Goal: Task Accomplishment & Management: Manage account settings

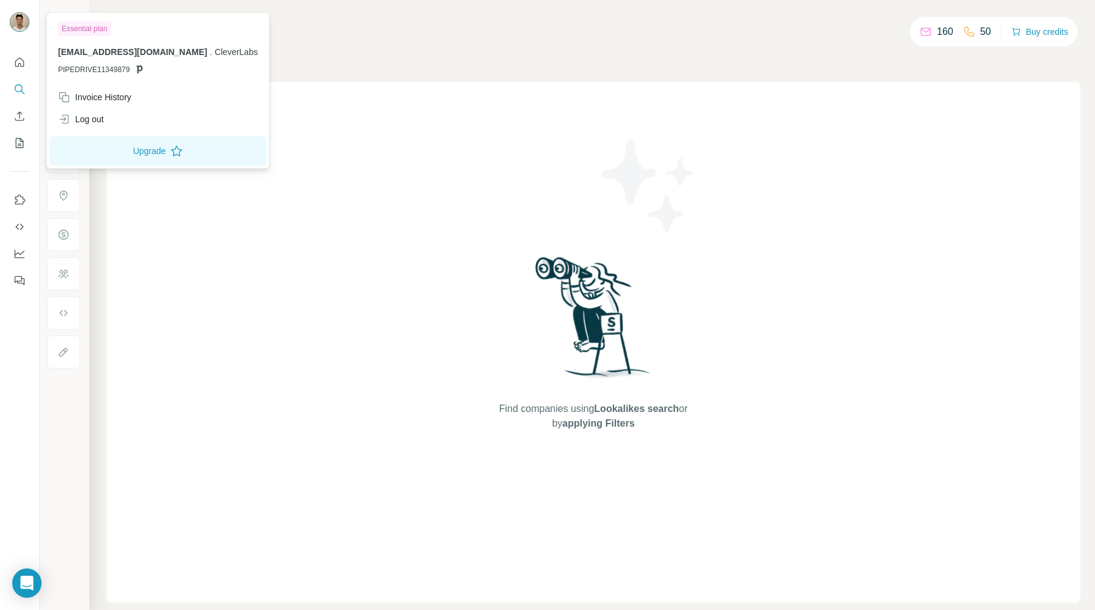
click at [15, 20] on img at bounding box center [20, 22] width 20 height 20
click at [102, 101] on div "Invoice History" at bounding box center [94, 97] width 73 height 12
click at [108, 97] on div "Invoice History" at bounding box center [94, 97] width 73 height 12
click at [105, 95] on div "Invoice History" at bounding box center [94, 97] width 73 height 12
click at [255, 360] on div "Find companies using Lookalikes search or by applying Filters" at bounding box center [593, 342] width 974 height 521
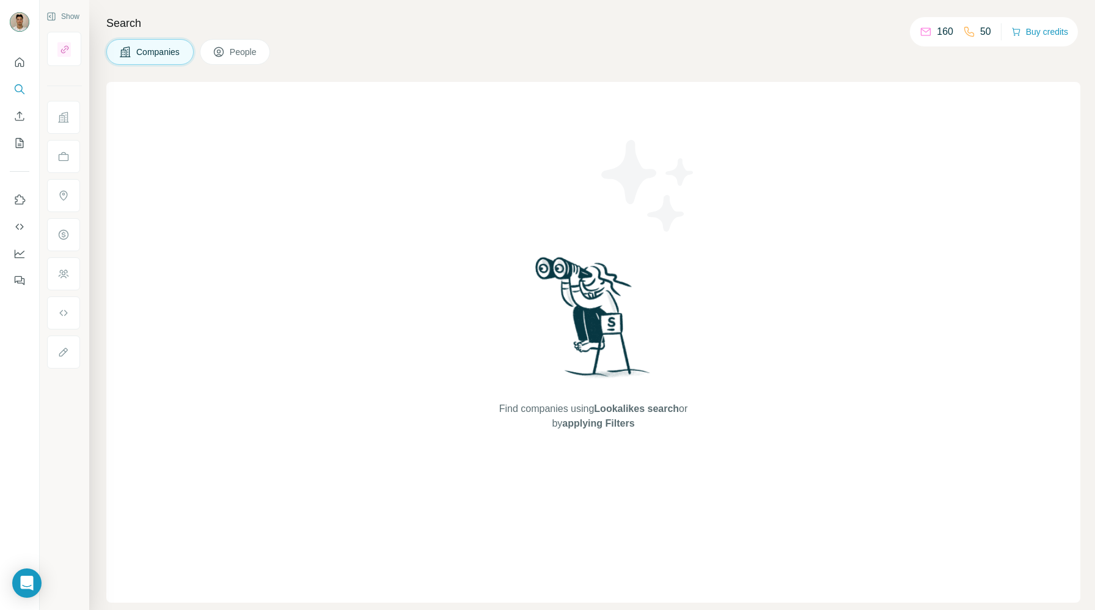
click at [881, 42] on div "Companies People" at bounding box center [593, 52] width 974 height 26
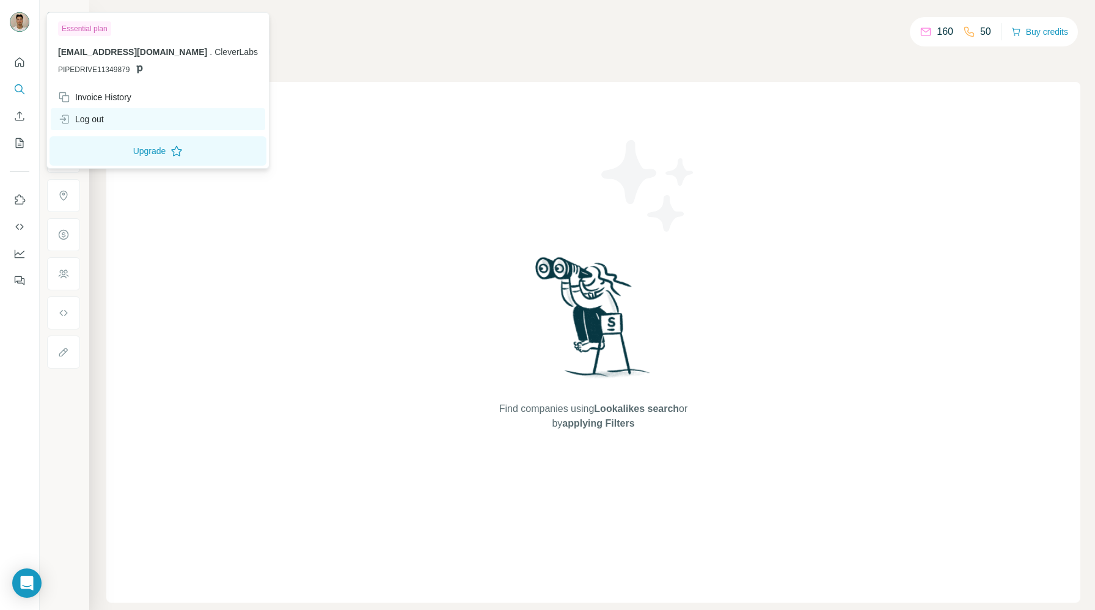
click at [86, 119] on div "Log out" at bounding box center [81, 119] width 46 height 12
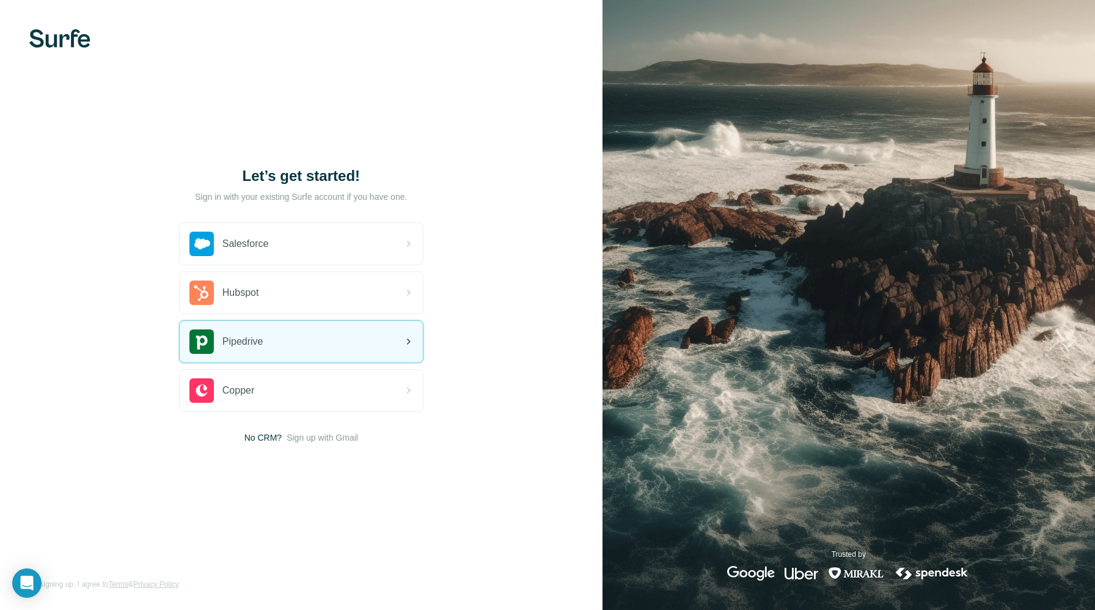
click at [312, 345] on div "Pipedrive" at bounding box center [301, 342] width 243 height 42
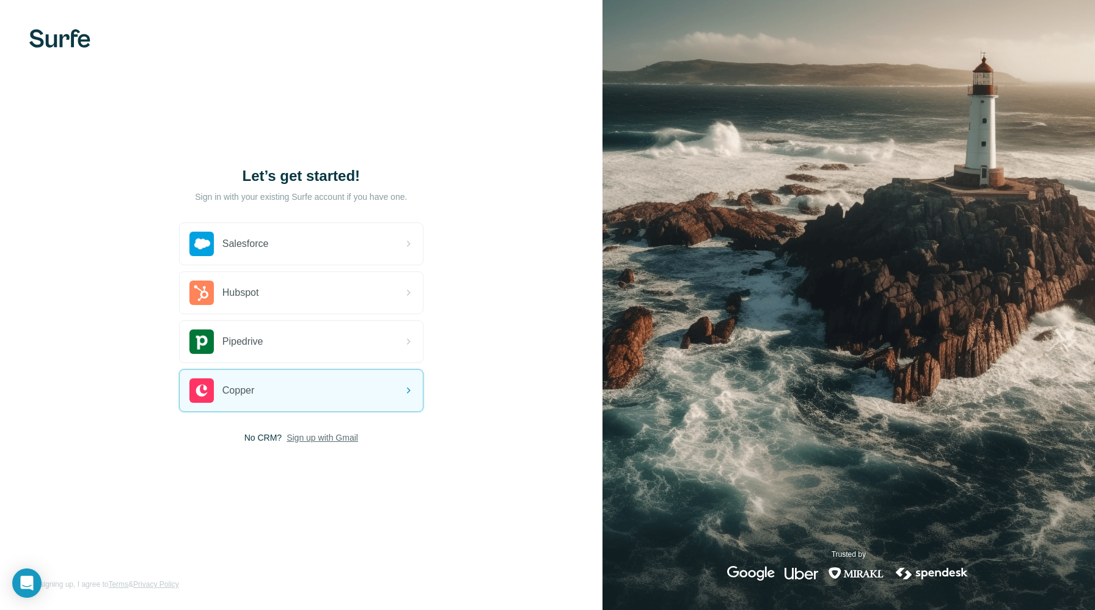
click at [324, 438] on span "Sign up with Gmail" at bounding box center [323, 438] width 72 height 12
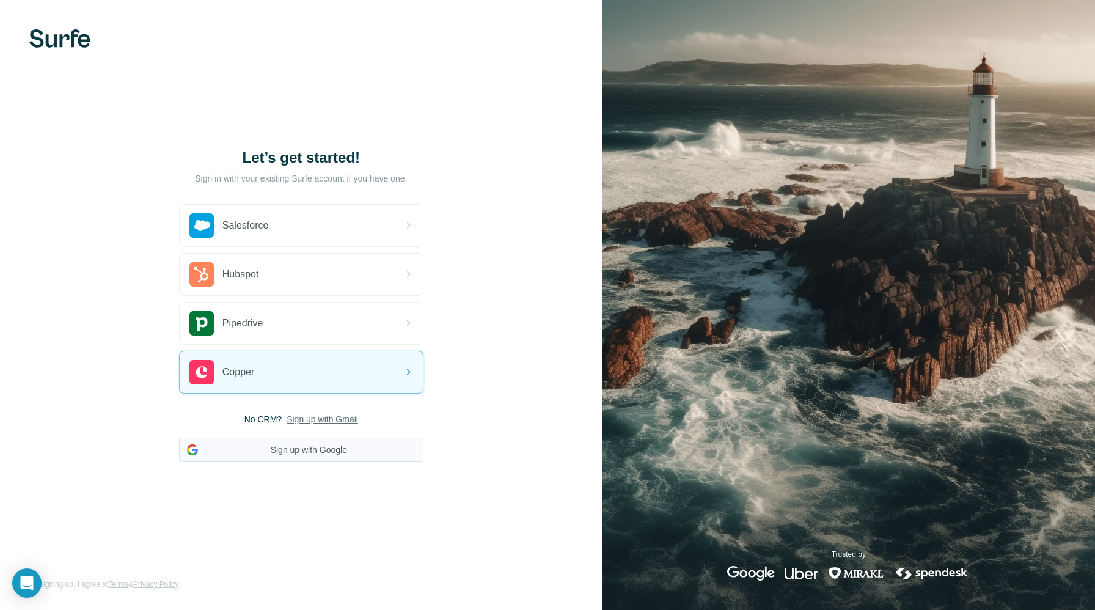
click at [301, 452] on button "Sign up with Google" at bounding box center [301, 450] width 245 height 24
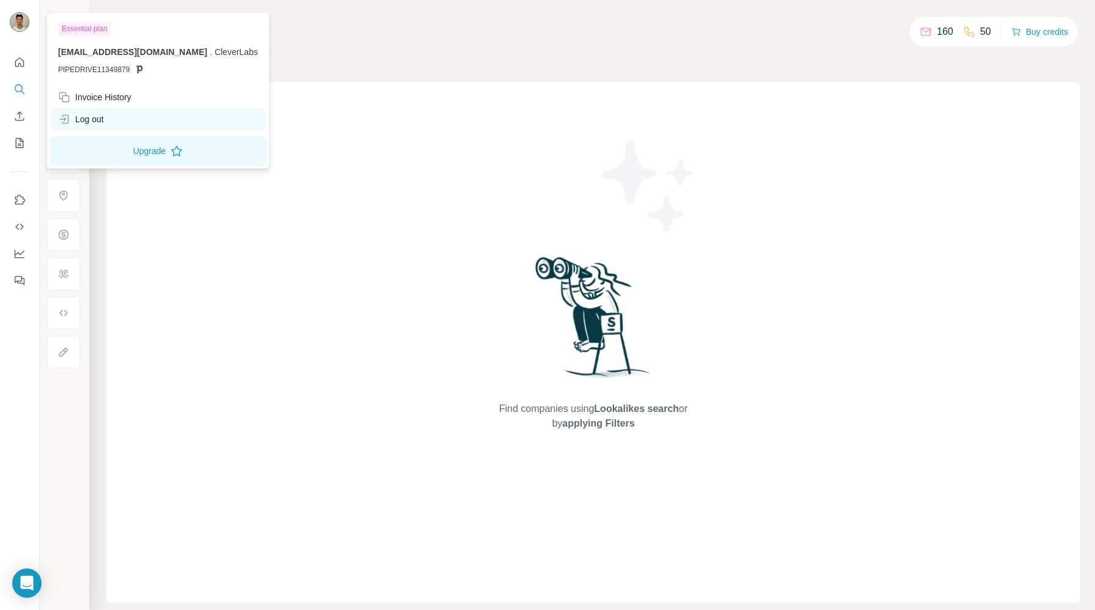
click at [87, 121] on div "Log out" at bounding box center [81, 119] width 46 height 12
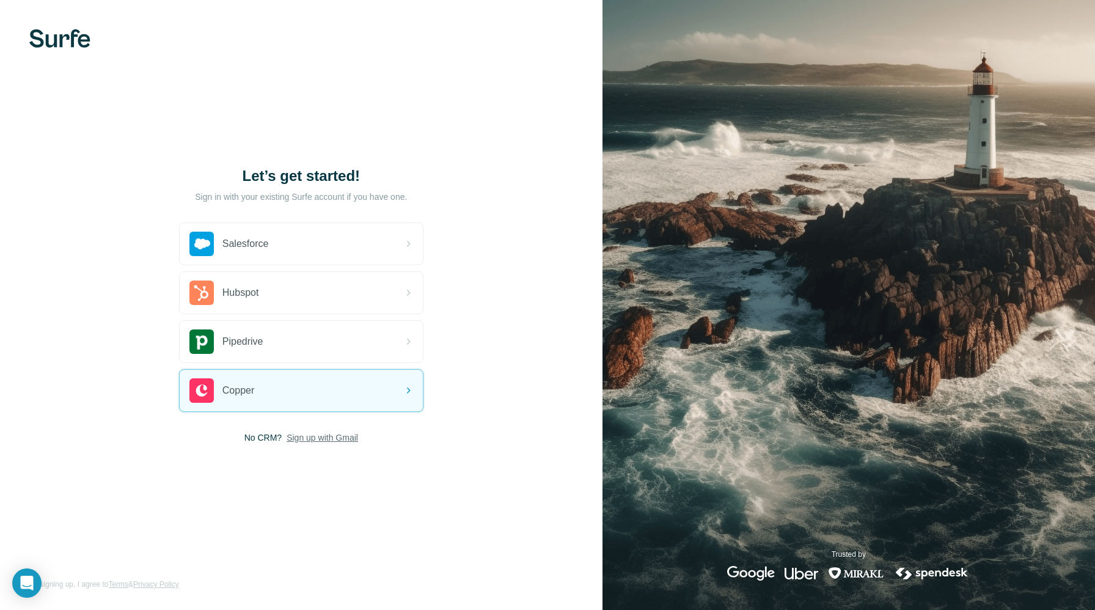
click at [325, 439] on span "Sign up with Gmail" at bounding box center [323, 438] width 72 height 12
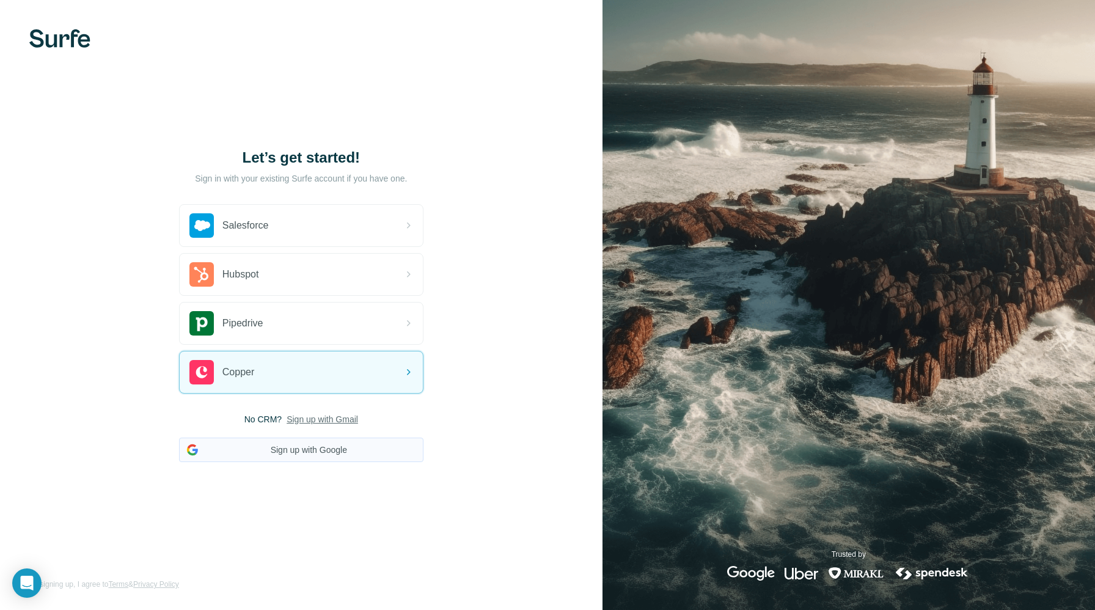
click at [288, 462] on button "Sign up with Google" at bounding box center [301, 450] width 245 height 24
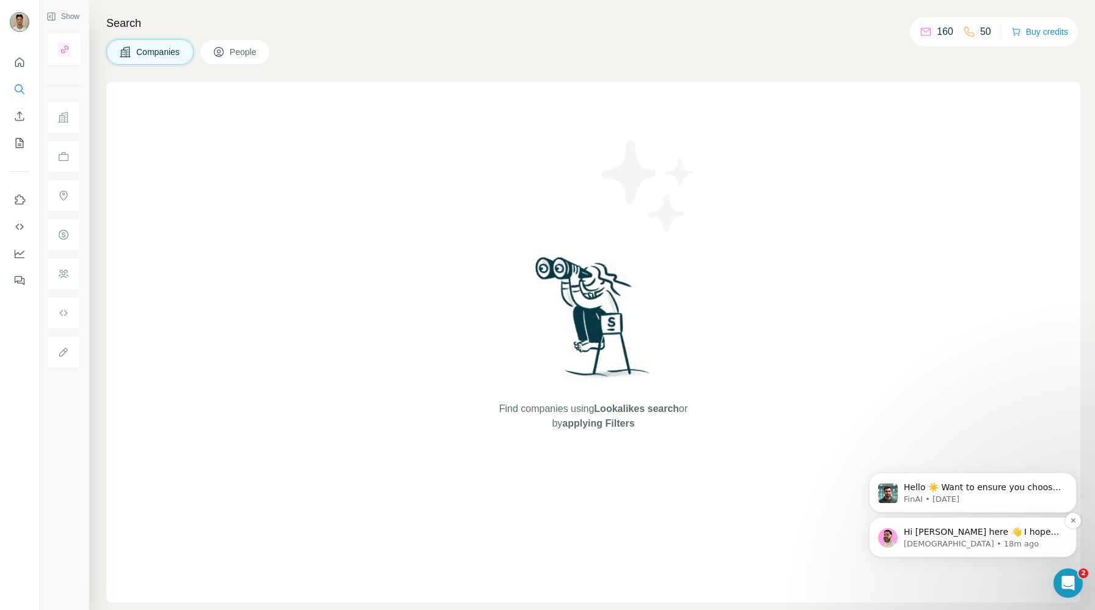
click at [968, 534] on p "Hi Arseni, Chris here 👋 I hope you're doing well and thank you for reaching out…" at bounding box center [983, 532] width 158 height 12
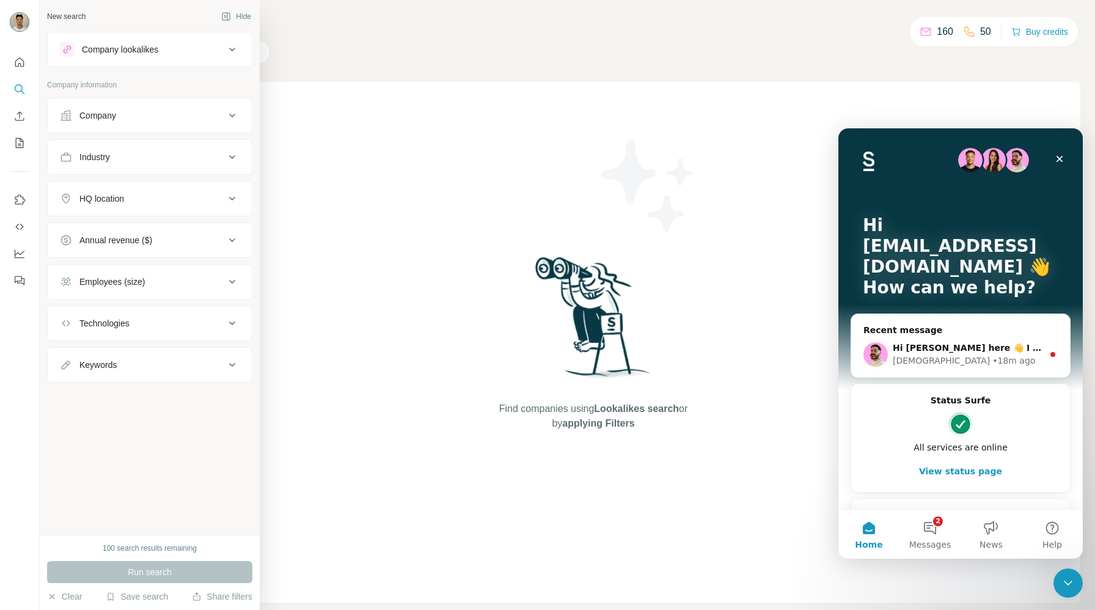
click at [96, 117] on div "Company" at bounding box center [97, 115] width 37 height 12
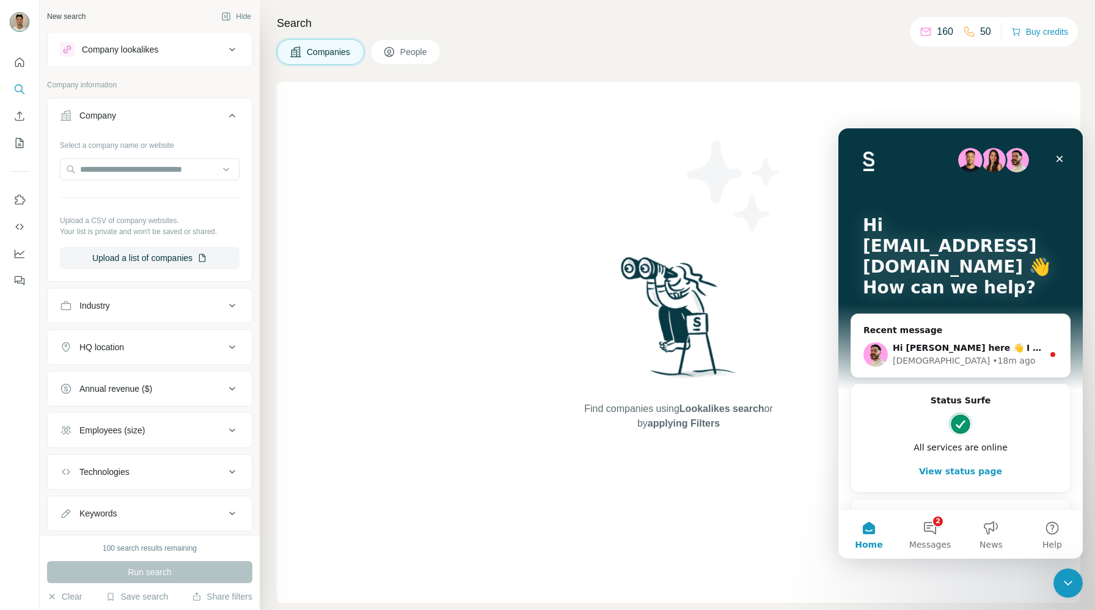
click at [12, 512] on div at bounding box center [20, 305] width 40 height 610
click at [70, 600] on button "Clear" at bounding box center [64, 596] width 35 height 12
click at [599, 336] on div "Find companies using Lookalikes search or by applying Filters" at bounding box center [679, 342] width 220 height 521
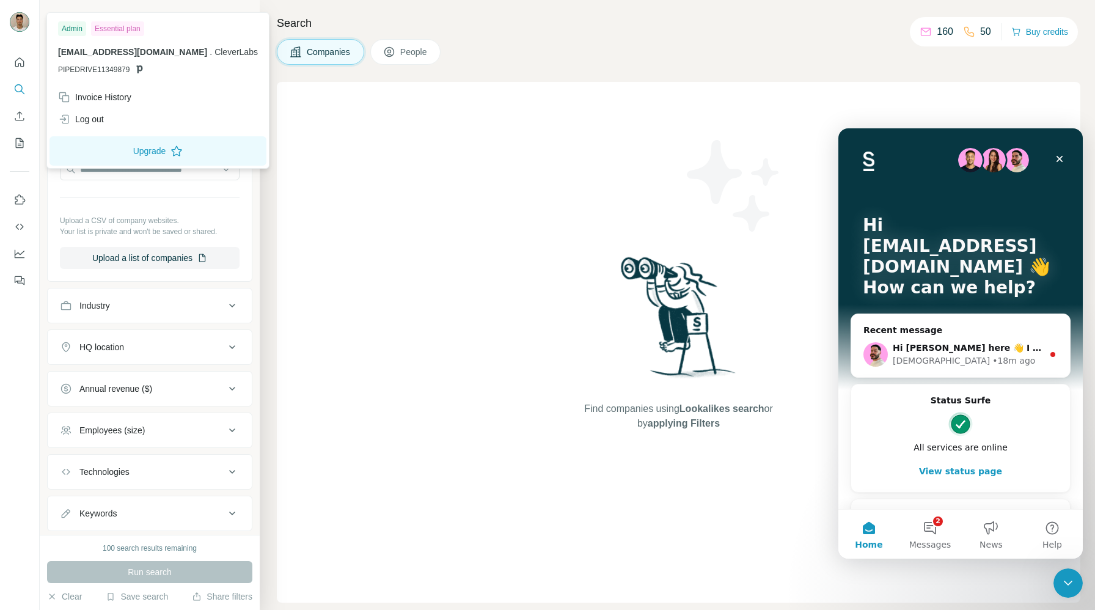
click at [18, 17] on img at bounding box center [20, 22] width 20 height 20
click at [171, 151] on icon at bounding box center [177, 151] width 12 height 12
